Goal: Information Seeking & Learning: Find specific fact

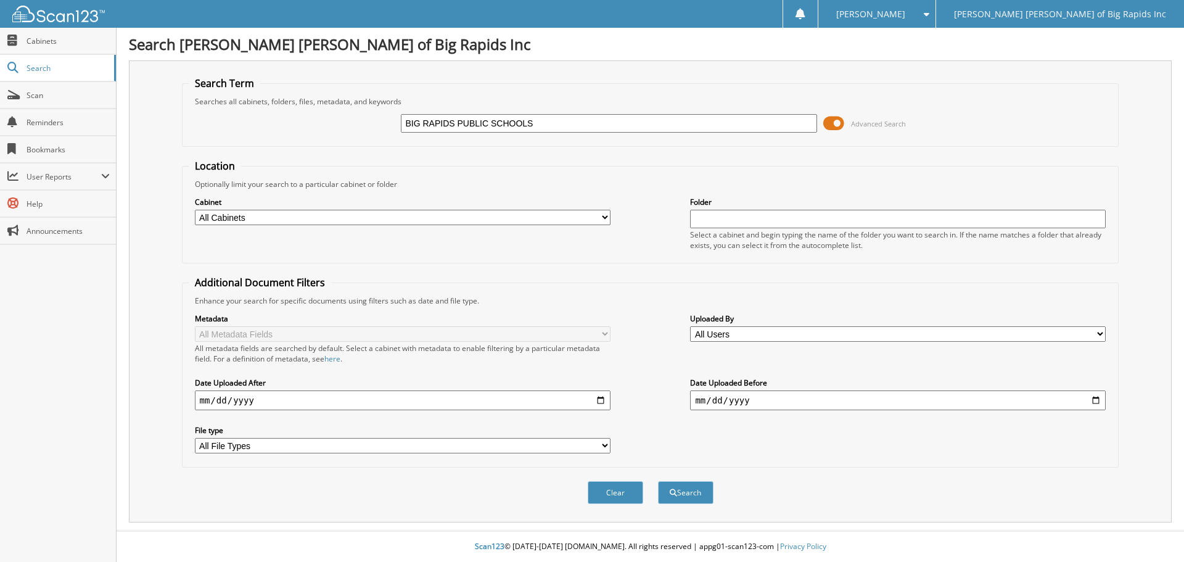
type input "BIG RAPIDS PUBLIC SCHOOLS"
click at [658, 481] on button "Search" at bounding box center [686, 492] width 56 height 23
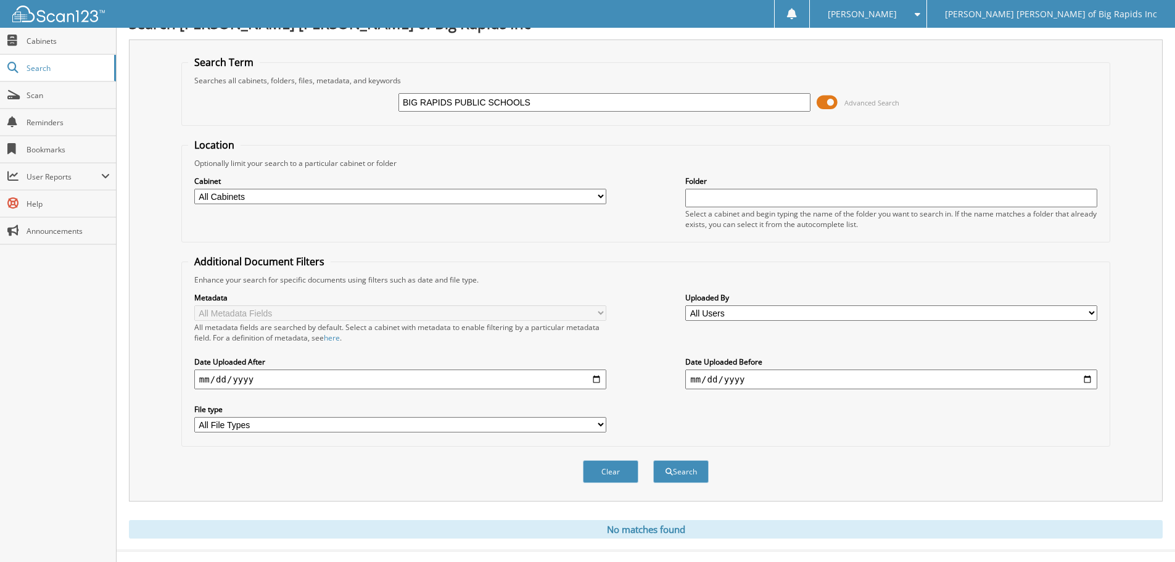
scroll to position [41, 0]
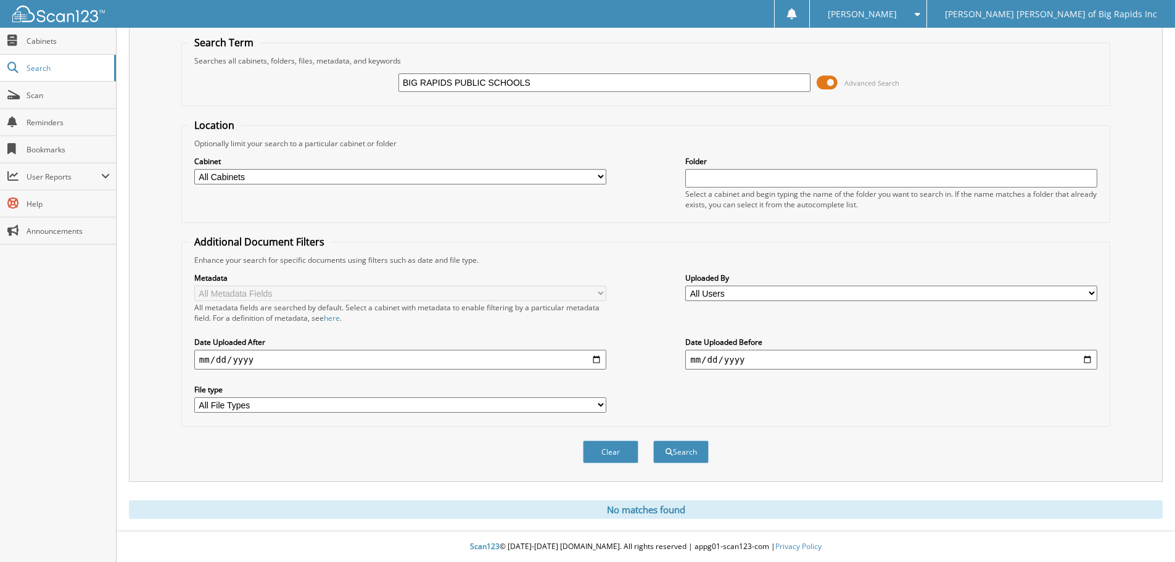
drag, startPoint x: 545, startPoint y: 80, endPoint x: 290, endPoint y: 102, distance: 255.7
click at [292, 103] on fieldset "Search Term Searches all cabinets, folders, files, metadata, and keywords BIG R…" at bounding box center [645, 71] width 929 height 70
type input "BRPS"
click at [653, 440] on button "Search" at bounding box center [681, 451] width 56 height 23
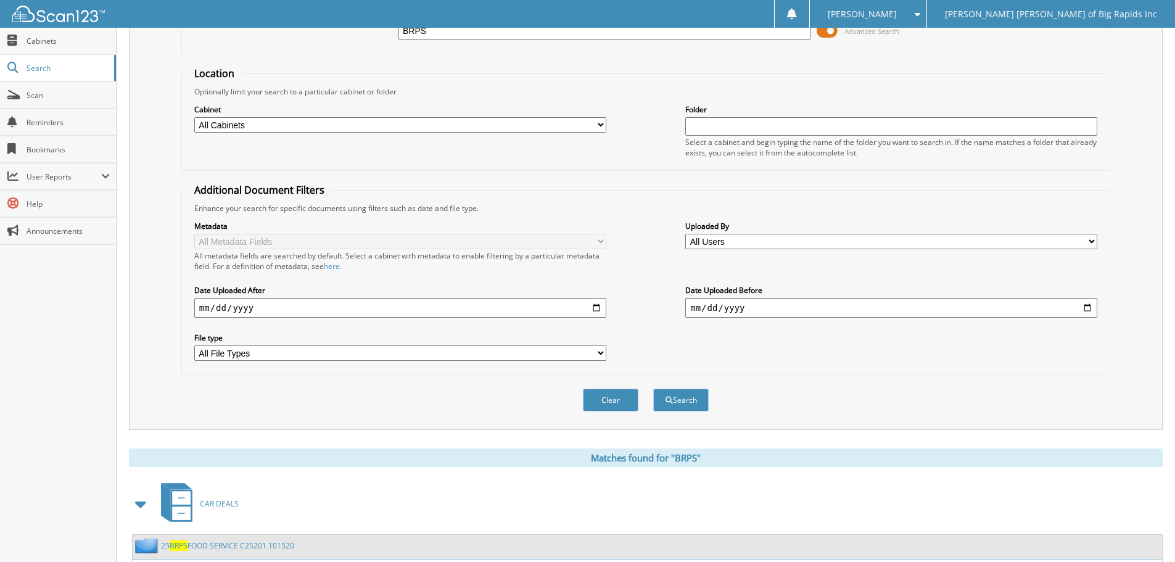
scroll to position [176, 0]
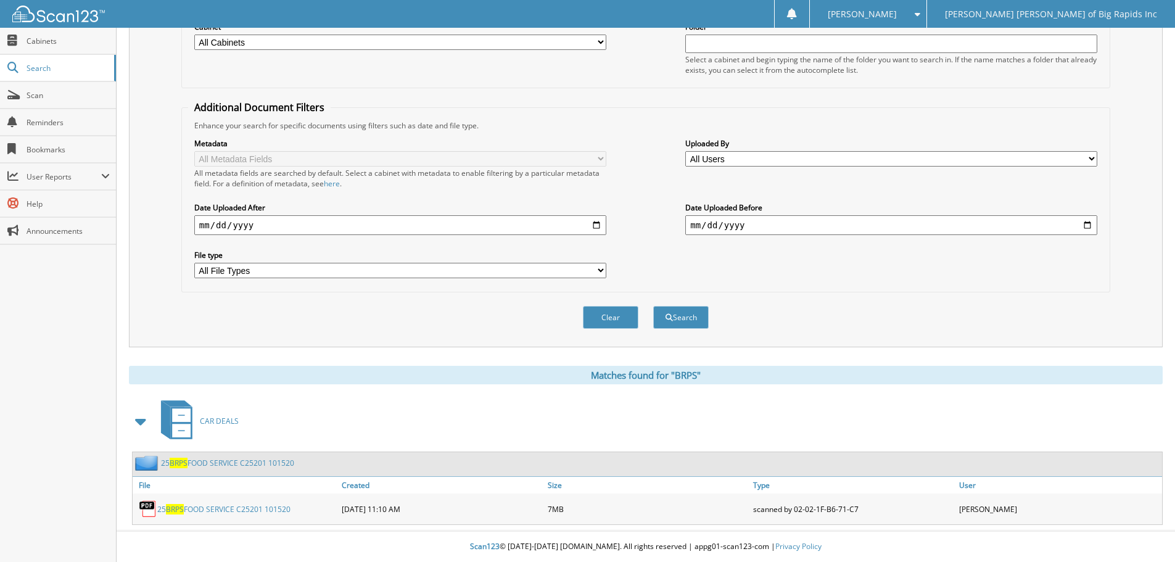
click at [228, 463] on link "25 BRPS FOOD SERVICE C25201 101520" at bounding box center [227, 463] width 133 height 10
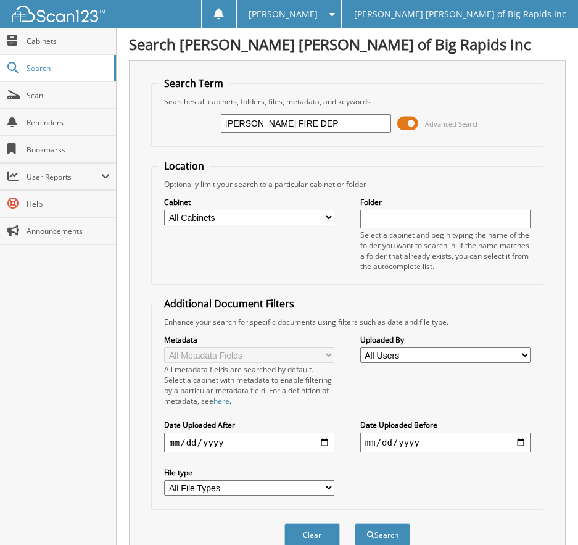
type input "MARION FIRE DEP"
click at [355, 523] on button "Search" at bounding box center [383, 534] width 56 height 23
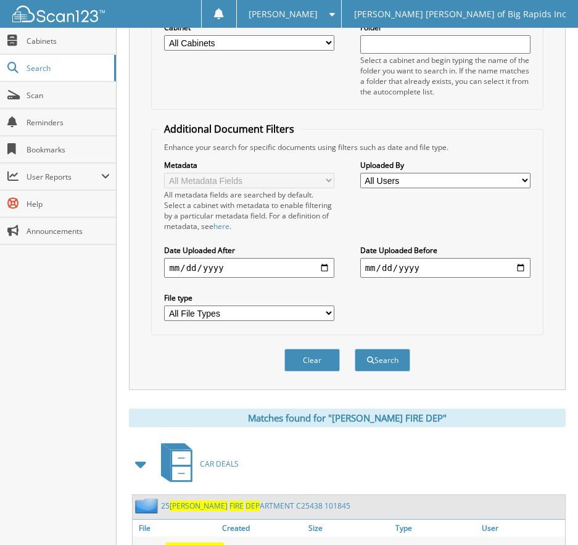
scroll to position [248, 0]
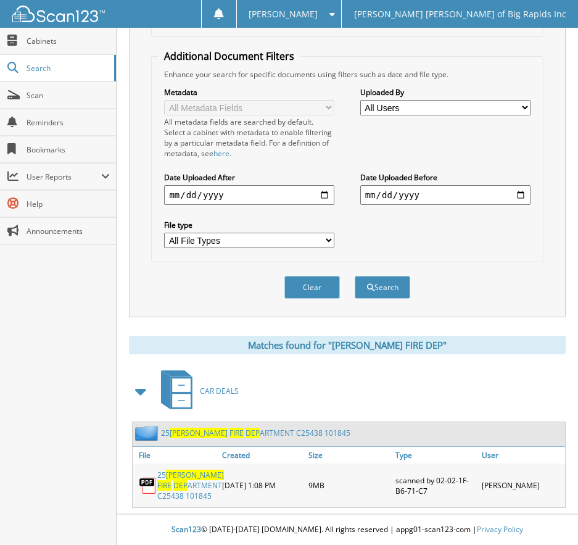
click at [240, 432] on link "25 [PERSON_NAME] FIRE DEP ARTMENT C25438 101845" at bounding box center [255, 432] width 189 height 10
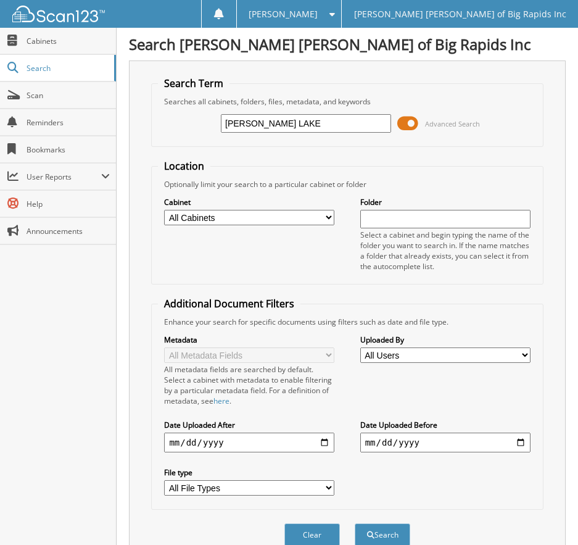
type input "[PERSON_NAME] LAKE"
click at [355, 523] on button "Search" at bounding box center [383, 534] width 56 height 23
click at [315, 123] on input "[PERSON_NAME] LAKE" at bounding box center [306, 123] width 170 height 19
type input "[PERSON_NAME] LAKE FIRE DEPARTMENT"
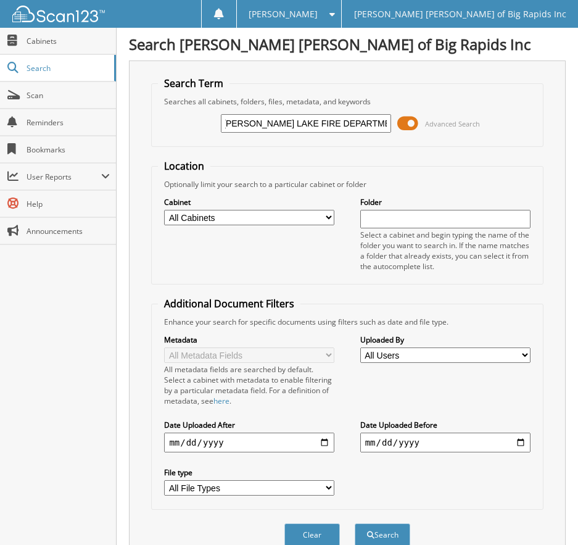
click at [355, 523] on button "Search" at bounding box center [383, 534] width 56 height 23
click at [242, 163] on fieldset "Location Optionally limit your search to a particular cabinet or folder Cabinet…" at bounding box center [347, 221] width 392 height 125
